Goal: Task Accomplishment & Management: Use online tool/utility

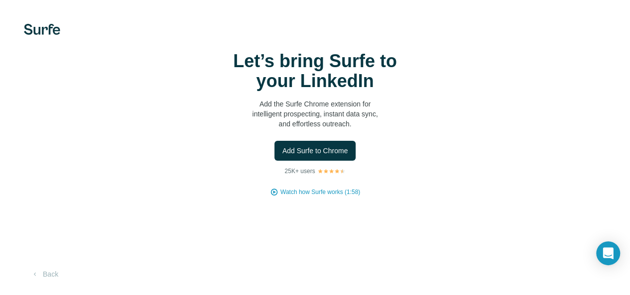
click at [189, 160] on div "Let’s bring Surfe to your LinkedIn Add the Surfe Chrome extension for intellige…" at bounding box center [315, 123] width 590 height 145
click at [274, 161] on button "Add Surfe to Chrome" at bounding box center [315, 151] width 82 height 20
click at [607, 248] on div "Open Intercom Messenger" at bounding box center [608, 253] width 26 height 26
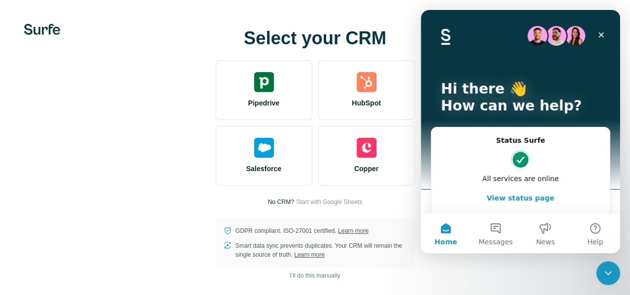
click at [0, 0] on div at bounding box center [0, 0] width 0 height 0
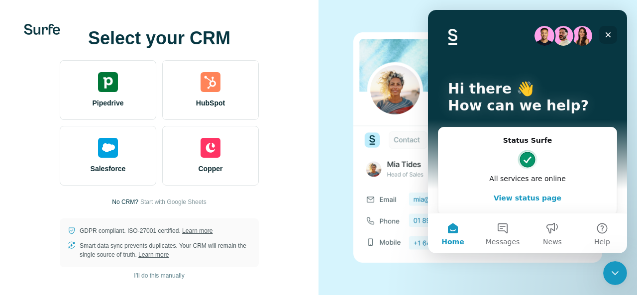
click at [608, 27] on div "Close" at bounding box center [608, 35] width 18 height 18
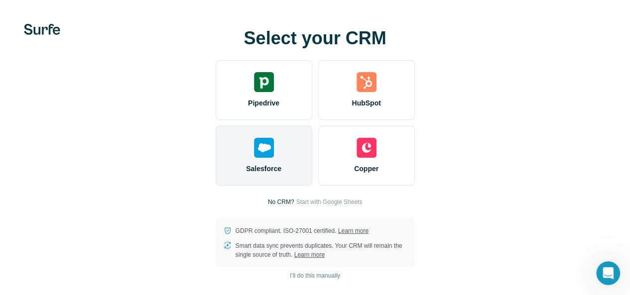
click at [216, 151] on div "Salesforce" at bounding box center [264, 156] width 97 height 60
